Goal: Task Accomplishment & Management: Manage account settings

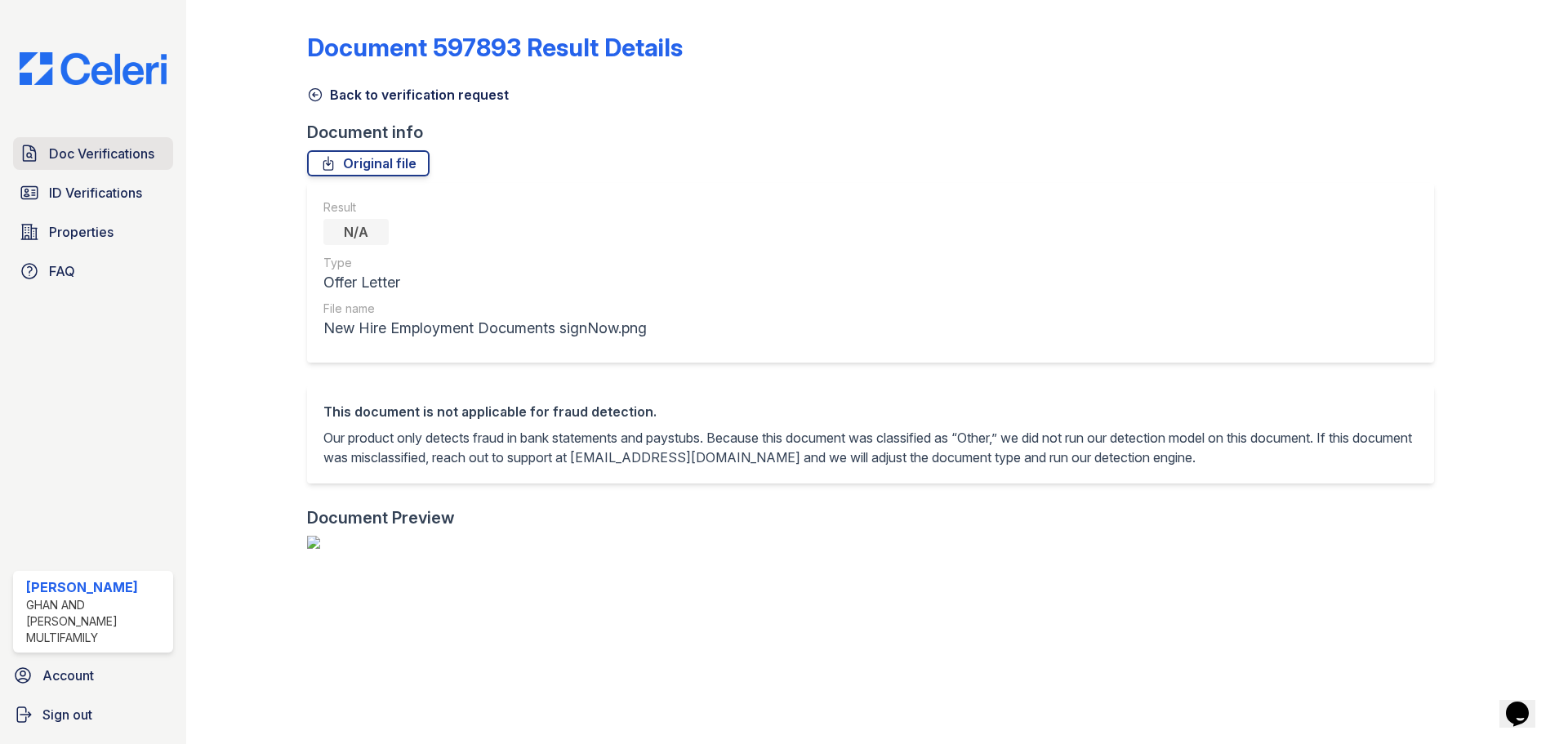
scroll to position [591, 0]
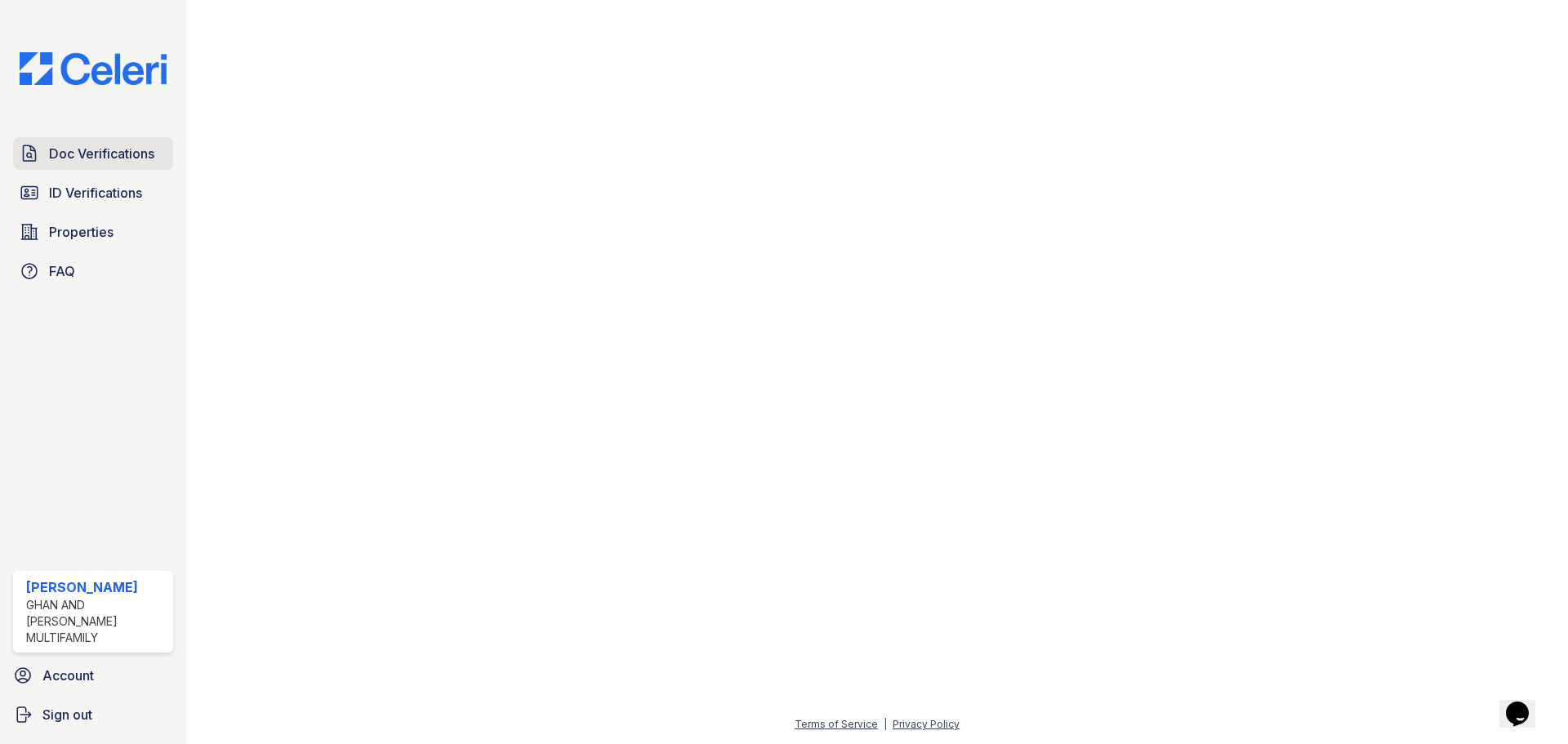
drag, startPoint x: 85, startPoint y: 158, endPoint x: 122, endPoint y: 211, distance: 64.6
click at [85, 158] on span "Doc Verifications" at bounding box center [101, 154] width 105 height 19
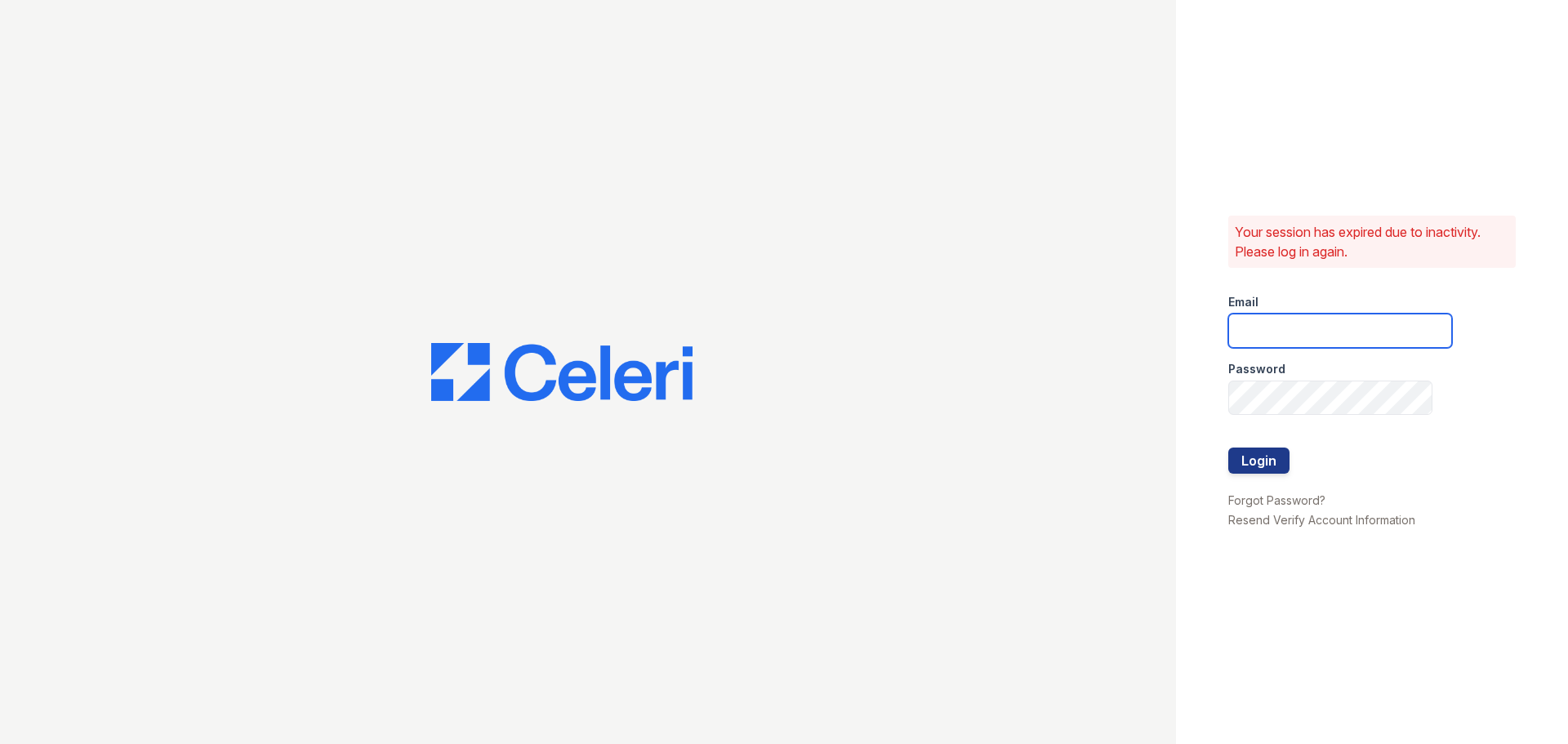
type input "[EMAIL_ADDRESS][DOMAIN_NAME]"
click at [1256, 469] on button "Login" at bounding box center [1259, 460] width 61 height 26
